Goal: Navigation & Orientation: Find specific page/section

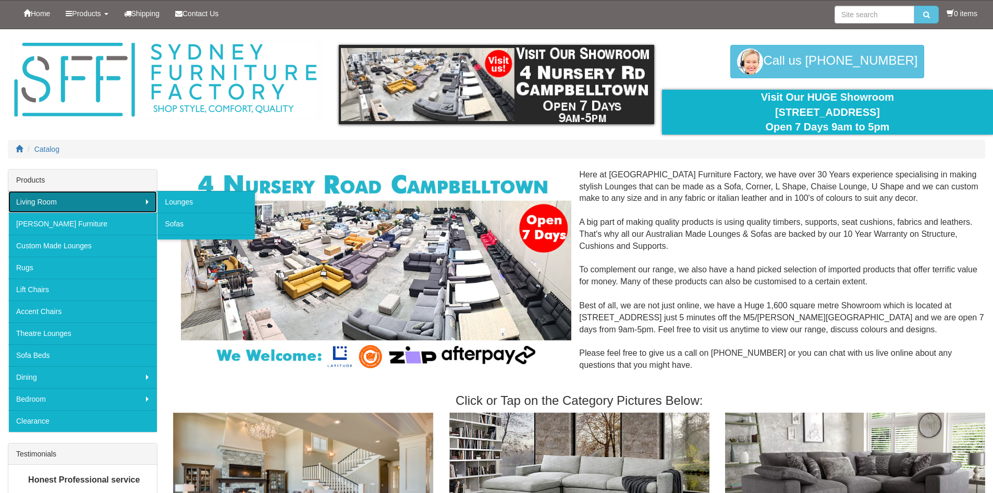
click at [64, 197] on link "Living Room" at bounding box center [82, 202] width 149 height 22
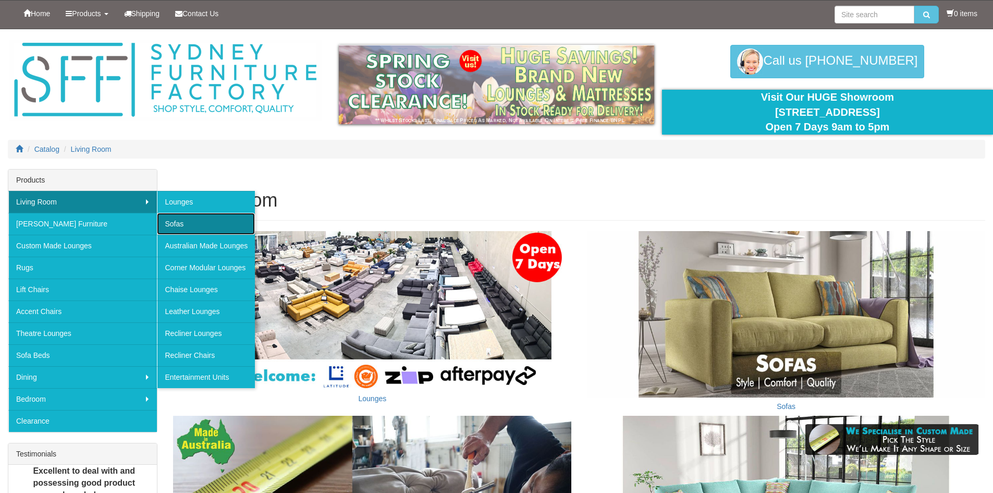
click at [185, 221] on link "Sofas" at bounding box center [206, 224] width 98 height 22
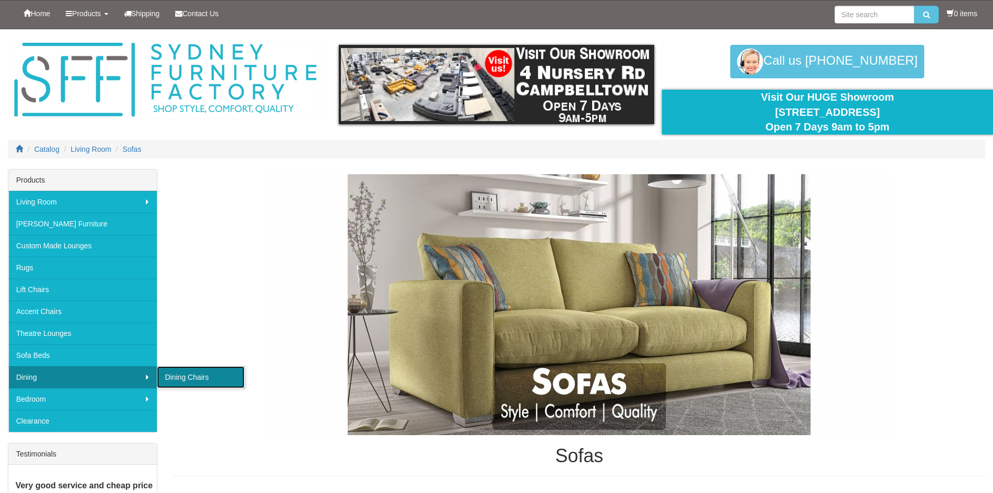
click at [177, 378] on link "Dining Chairs" at bounding box center [201, 377] width 88 height 22
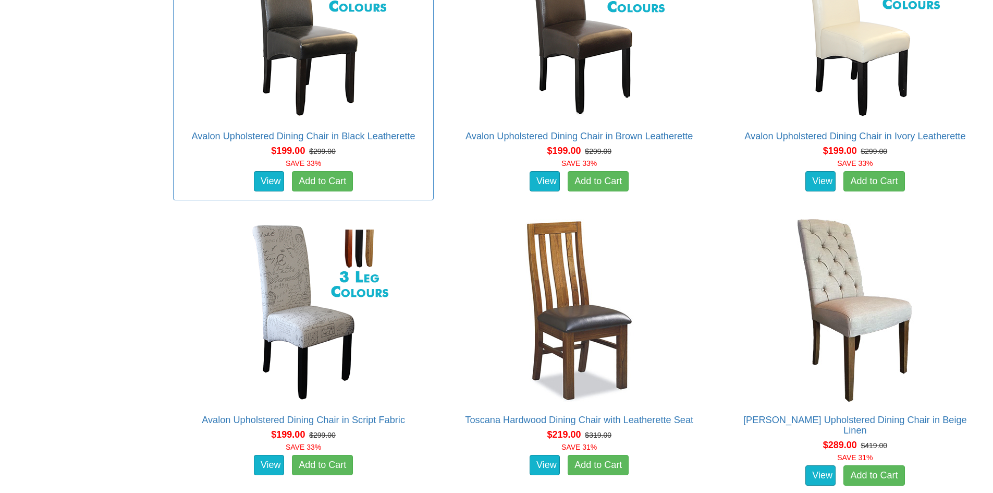
scroll to position [626, 0]
